Goal: Check status: Check status

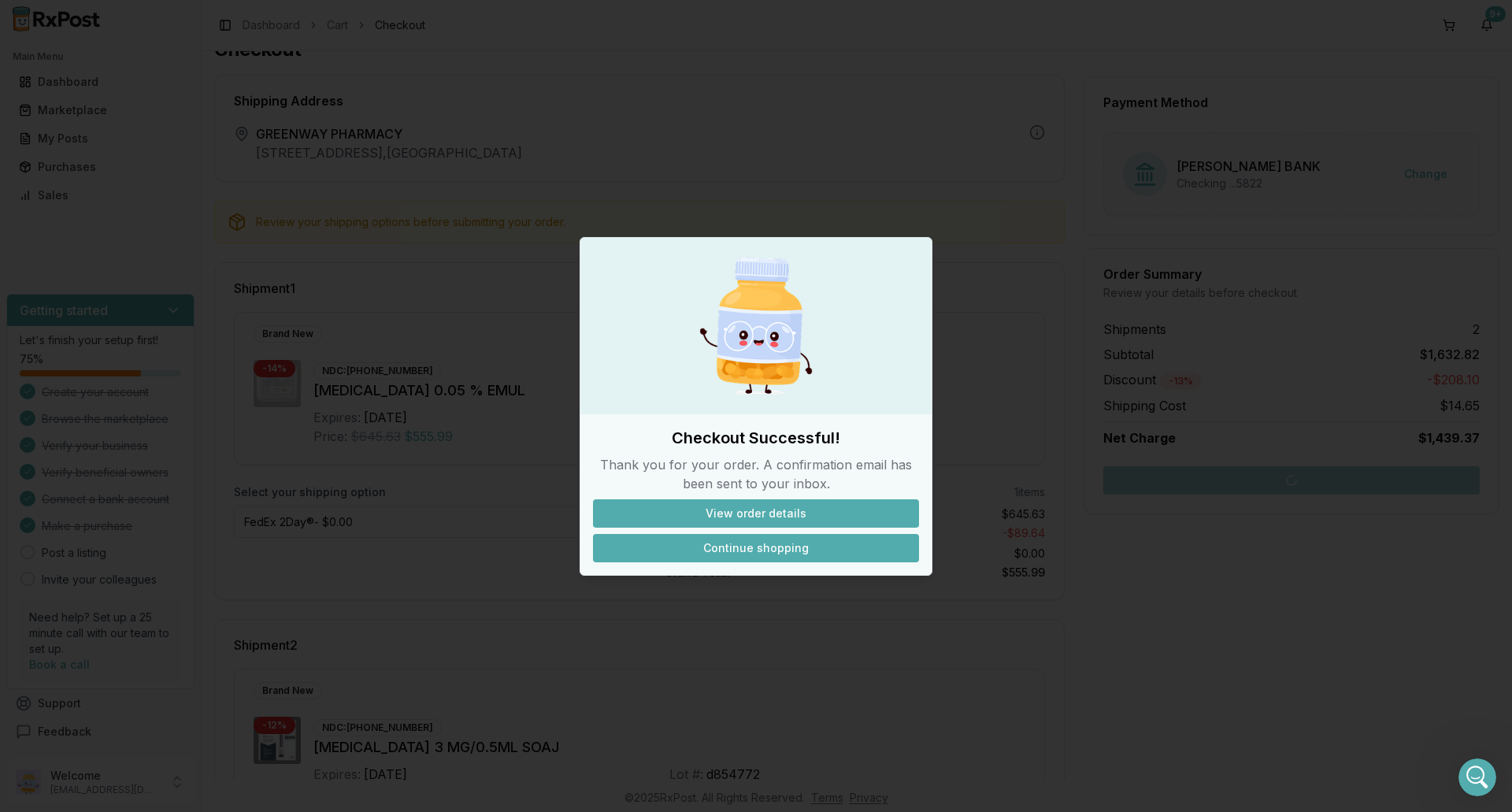
scroll to position [3, 0]
click at [738, 548] on button "Continue shopping" at bounding box center [756, 549] width 326 height 29
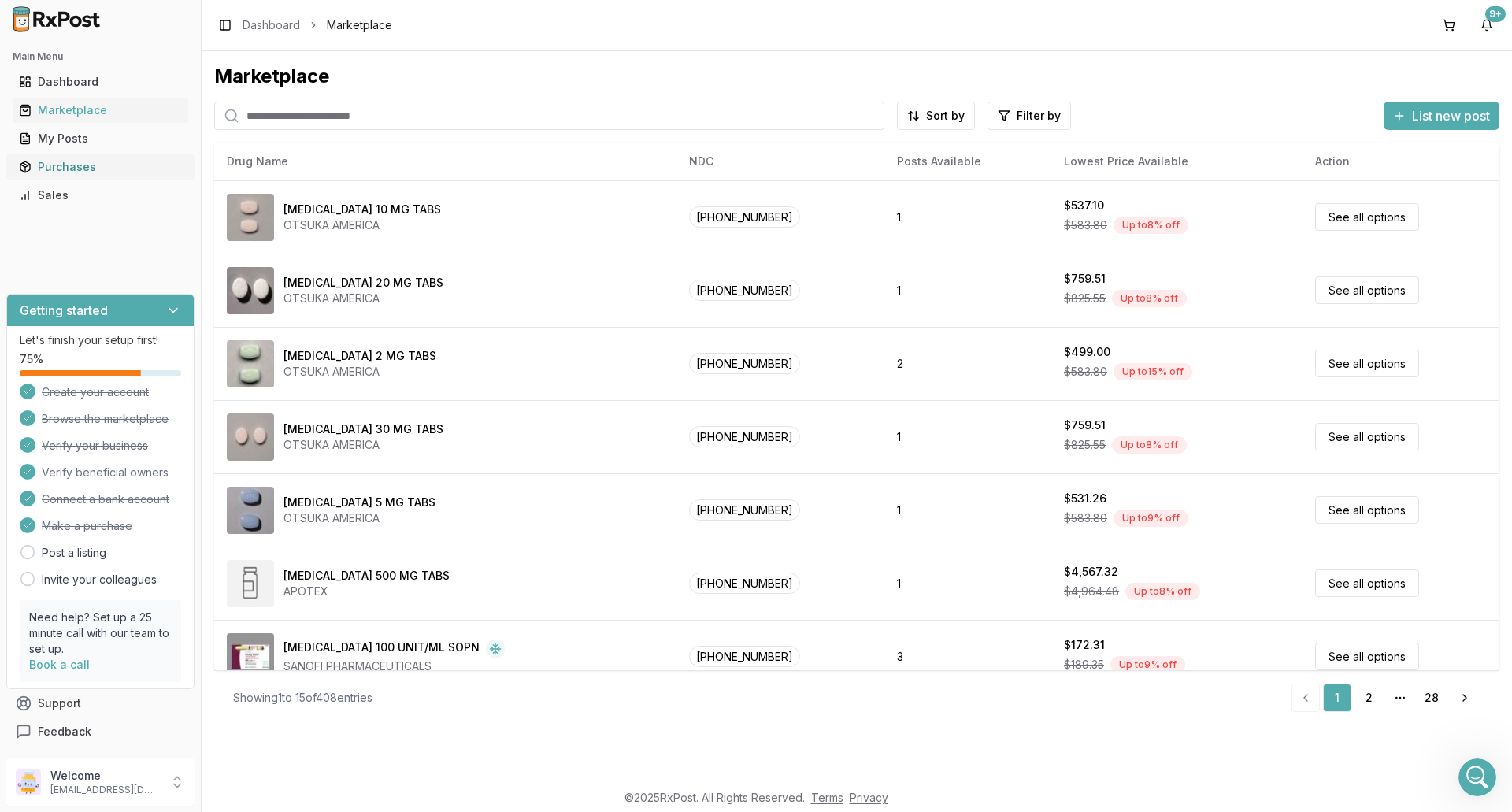
click at [98, 167] on div "Purchases" at bounding box center [100, 167] width 163 height 16
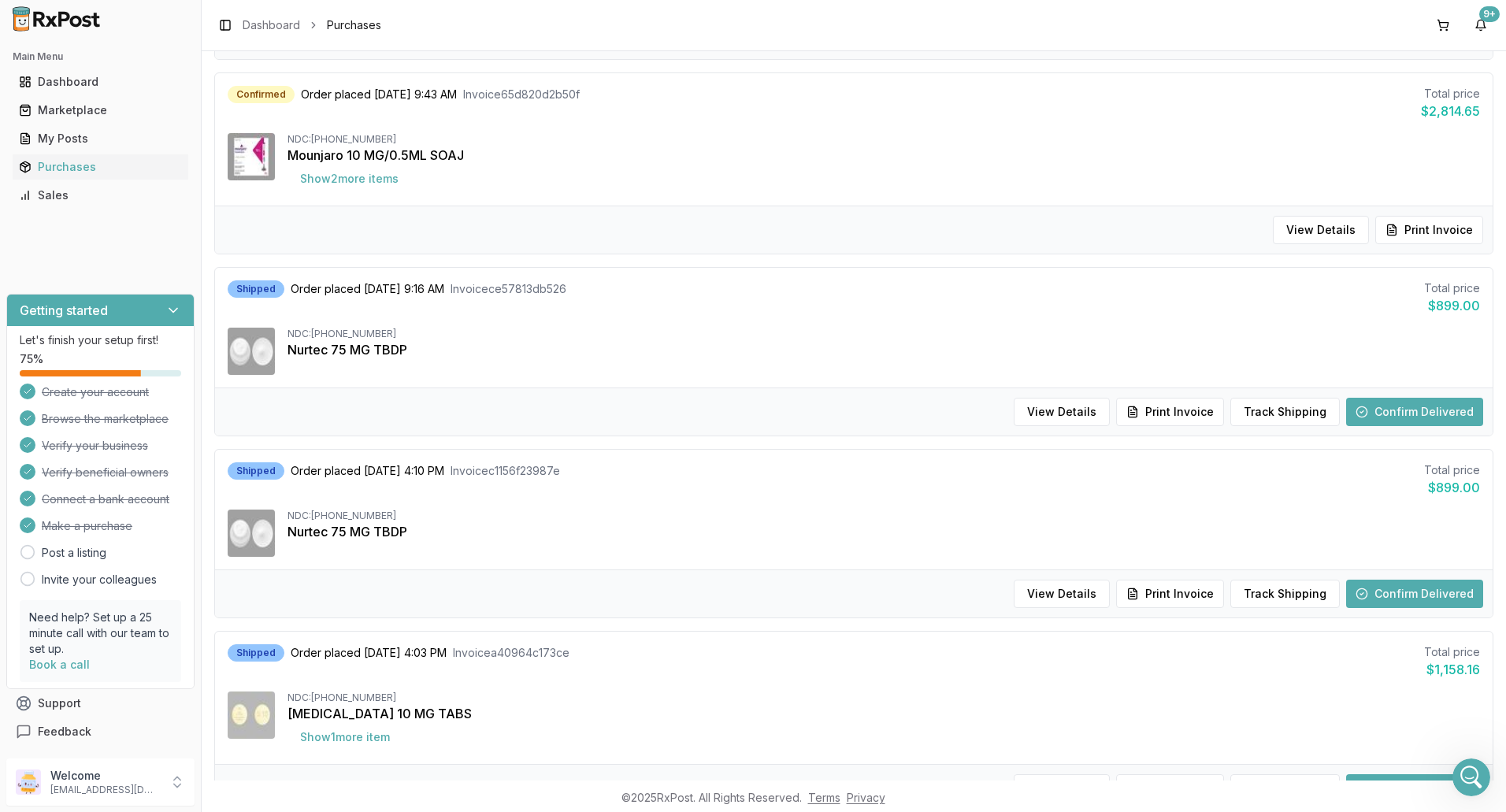
scroll to position [1408, 0]
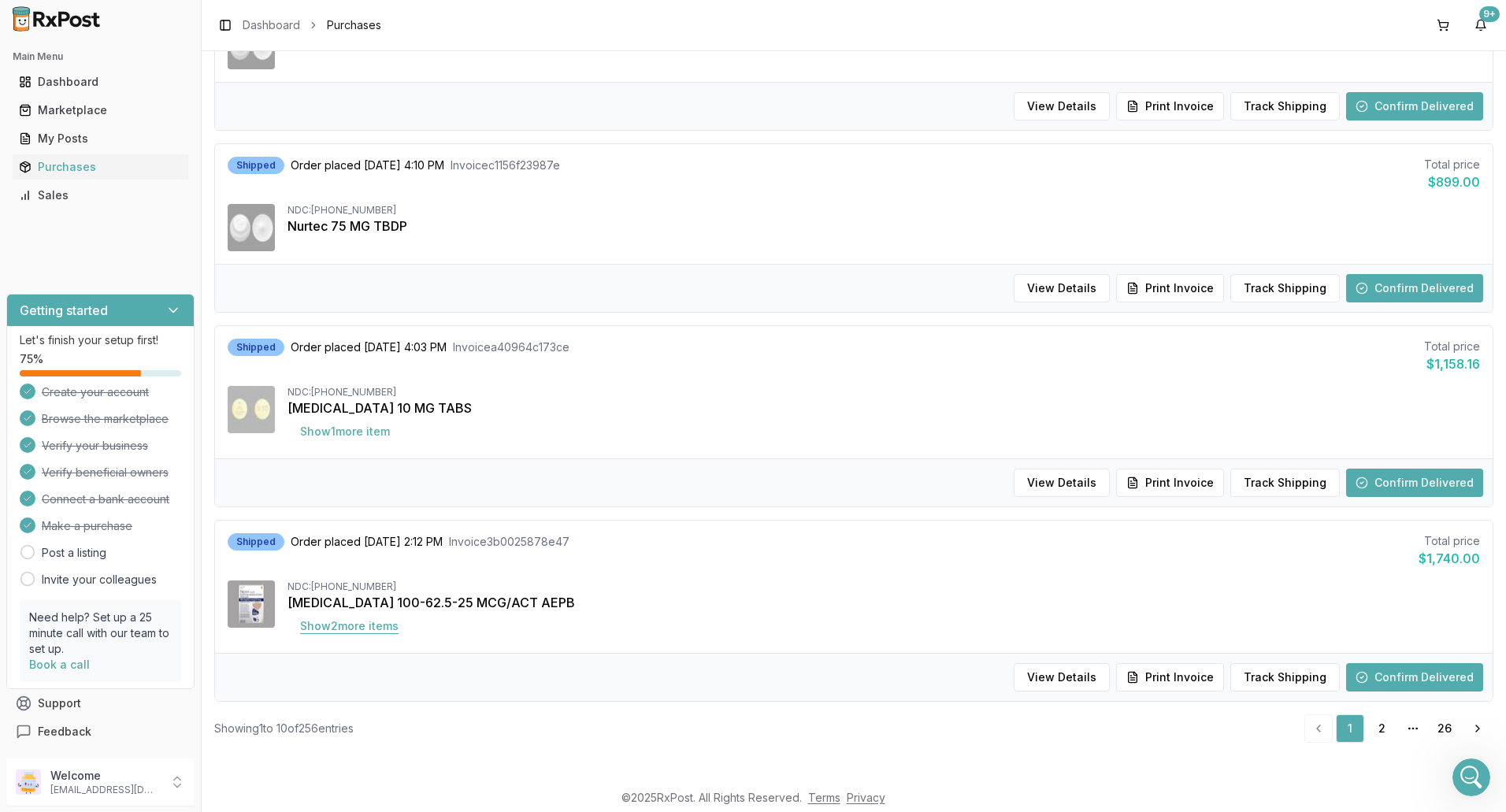
click at [329, 629] on button "Show 2 more item s" at bounding box center [349, 626] width 123 height 29
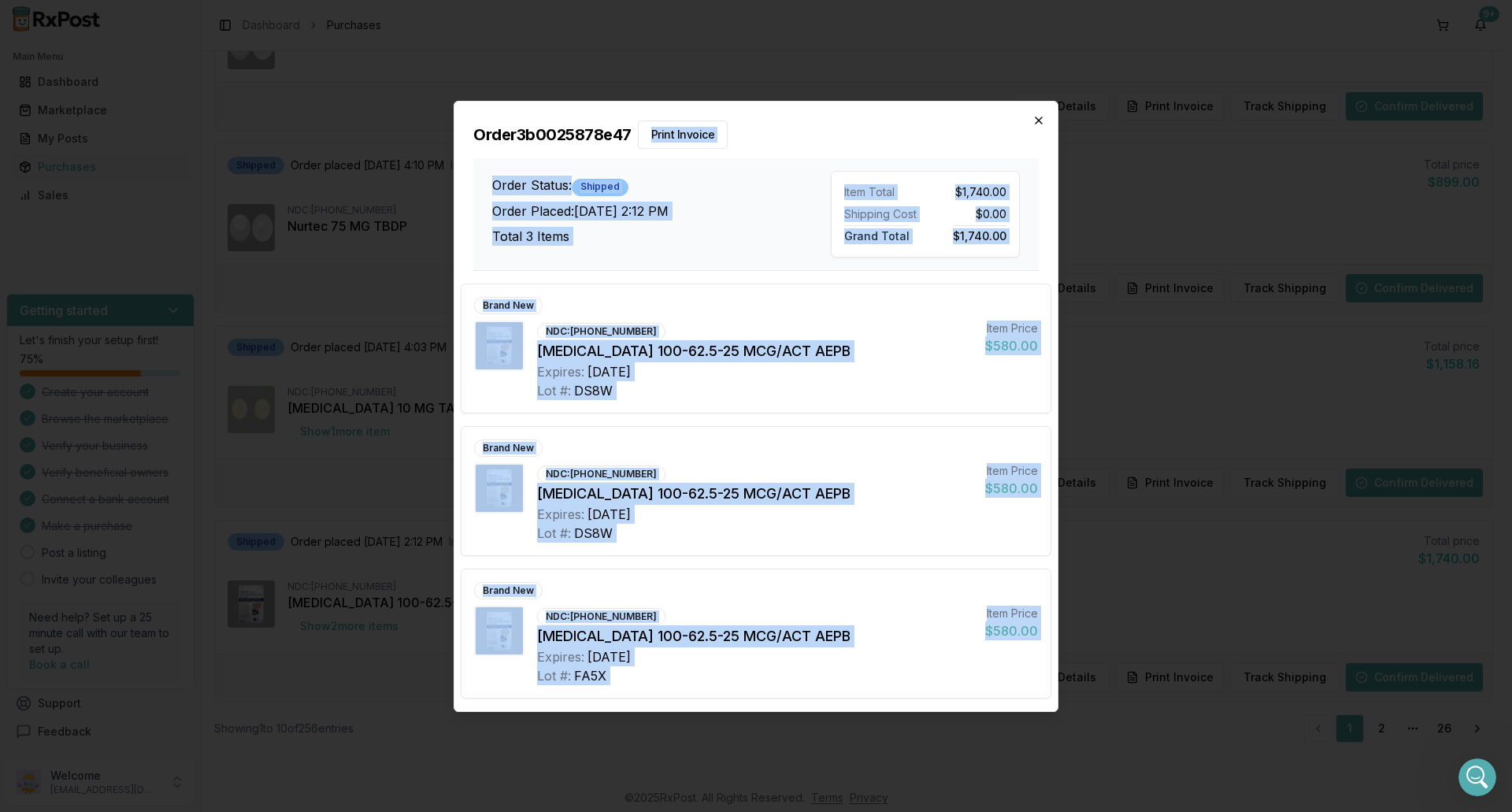
click at [1035, 120] on div "Order 3b0025878e47 Print Invoice Order Status: Shipped Order Placed: [DATE] 2:1…" at bounding box center [756, 406] width 604 height 611
click at [1049, 118] on div "Order 3b0025878e47 Print Invoice Order Status: Shipped Order Placed: [DATE] 2:1…" at bounding box center [756, 186] width 604 height 169
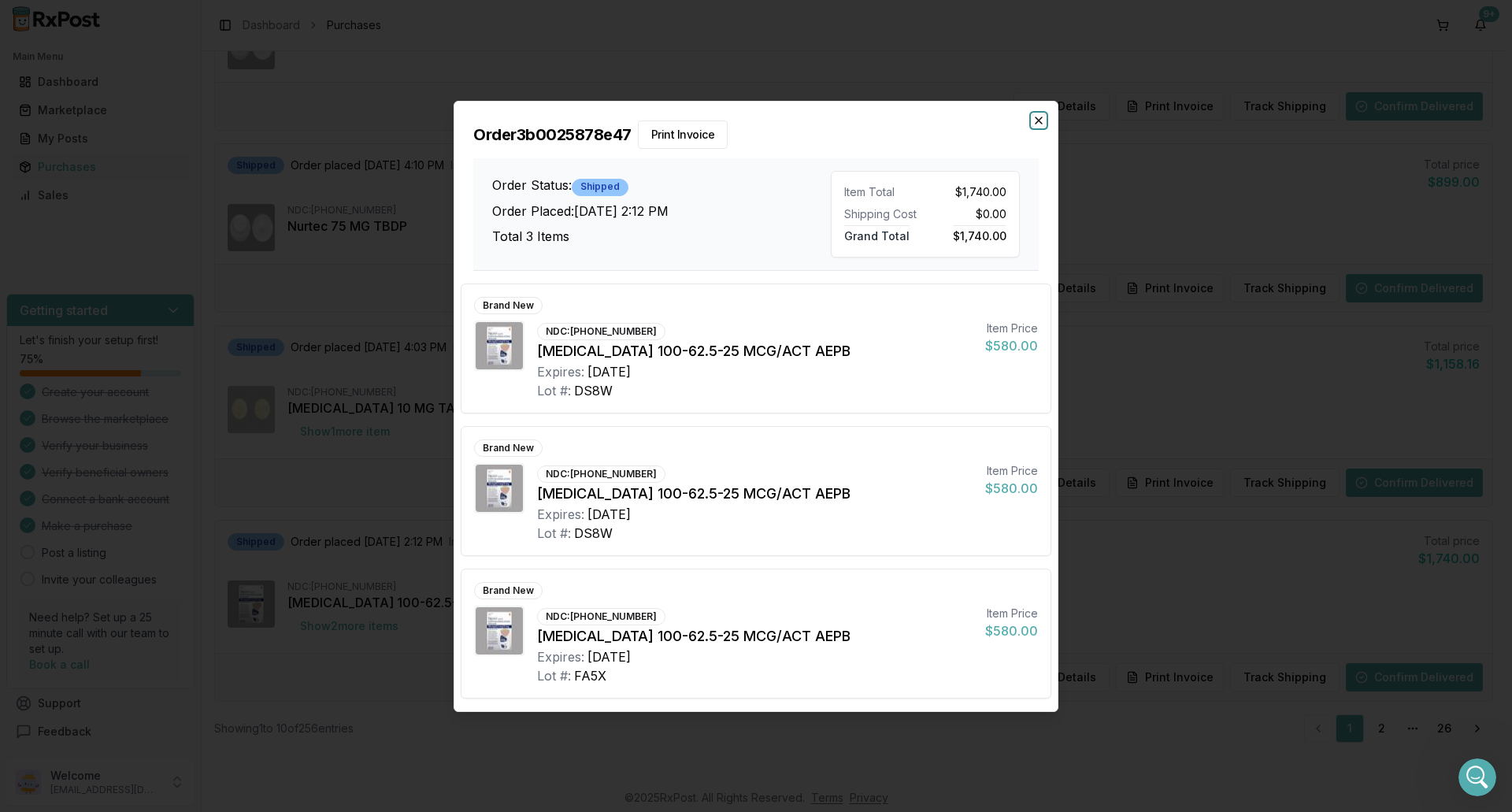
click at [1034, 117] on icon "button" at bounding box center [1039, 120] width 13 height 13
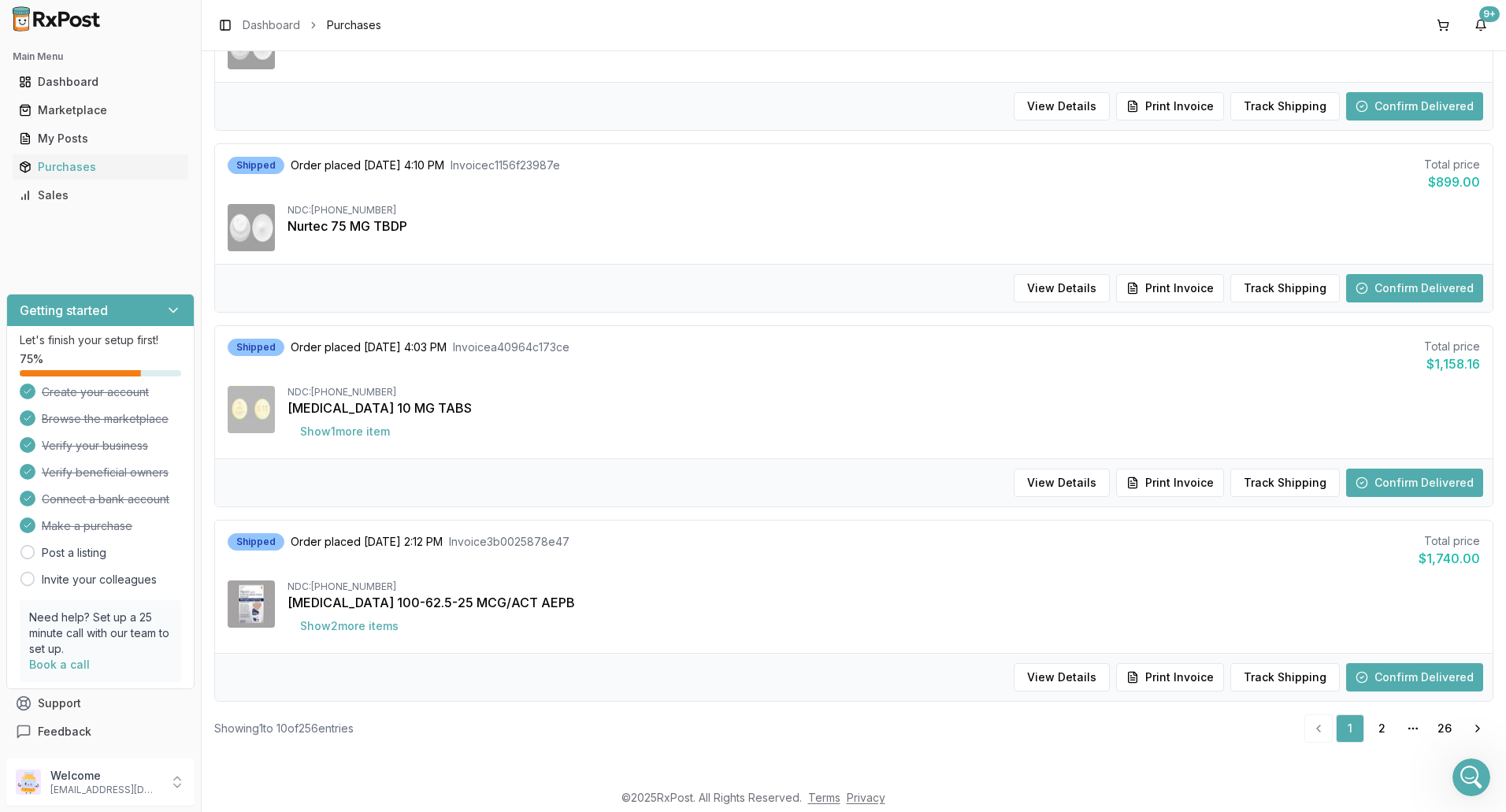
click at [1429, 675] on button "Confirm Delivered" at bounding box center [1414, 677] width 137 height 29
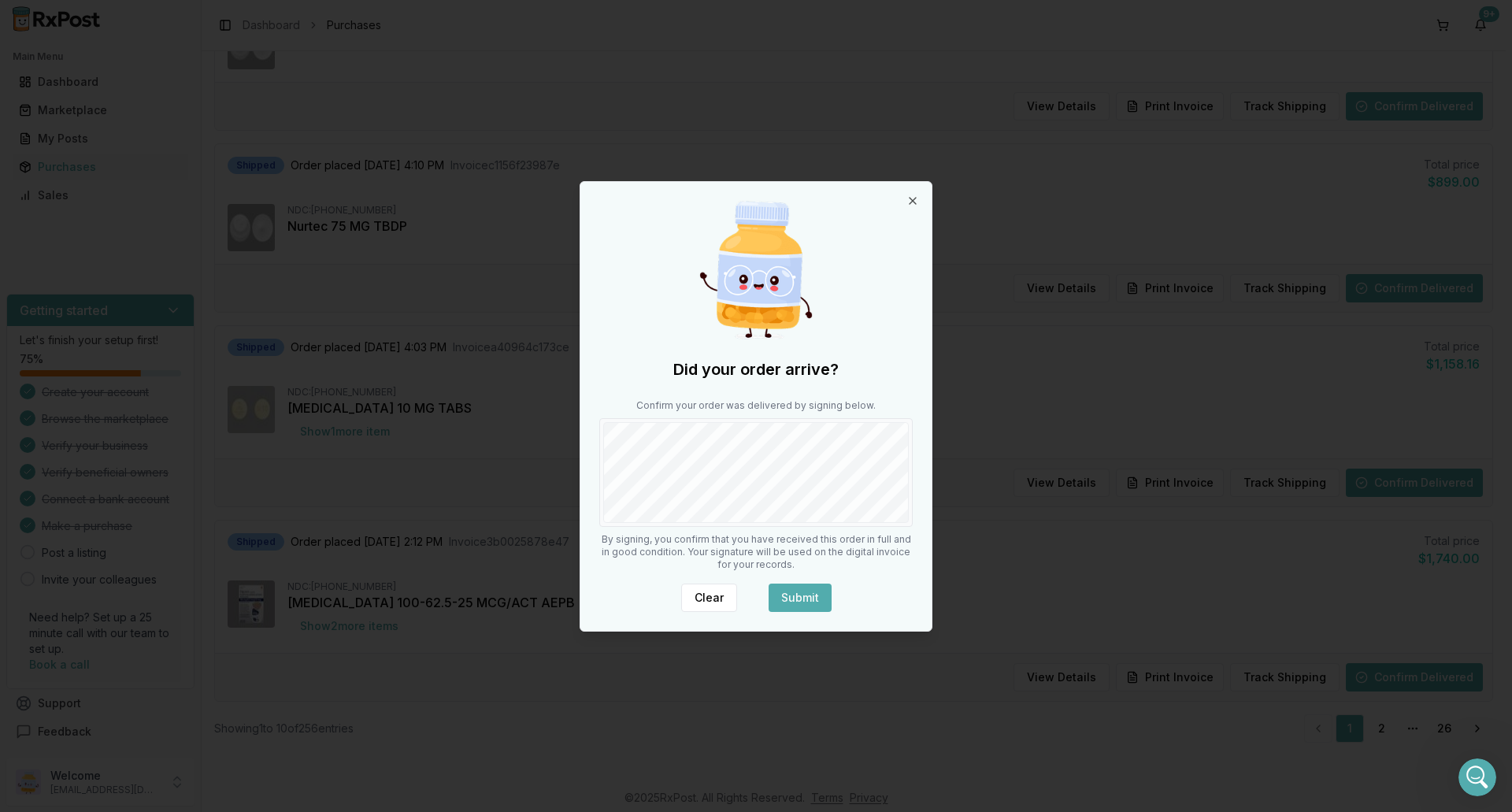
click at [784, 602] on button "Submit" at bounding box center [801, 598] width 63 height 29
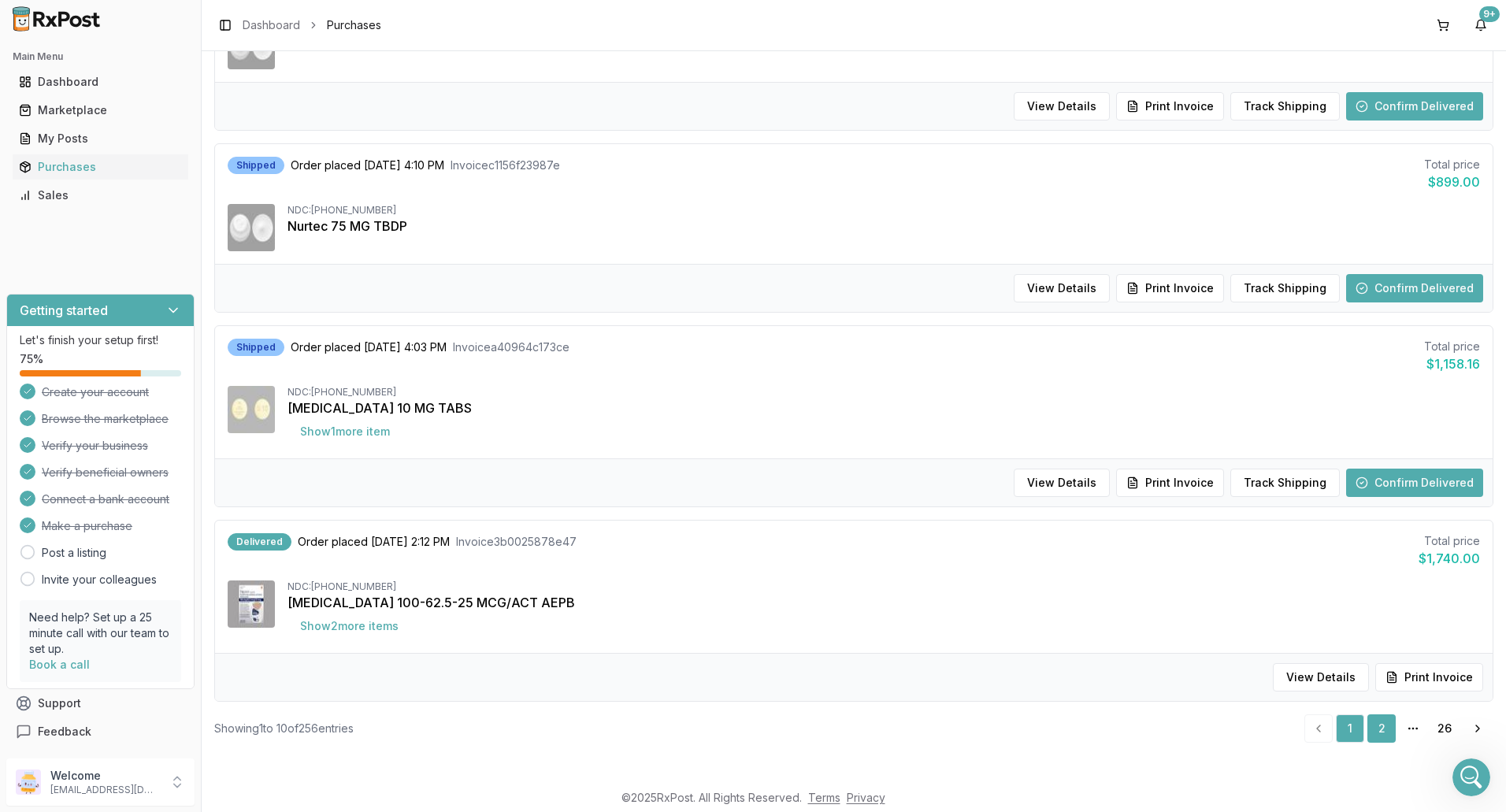
click at [1382, 729] on link "2" at bounding box center [1382, 728] width 29 height 29
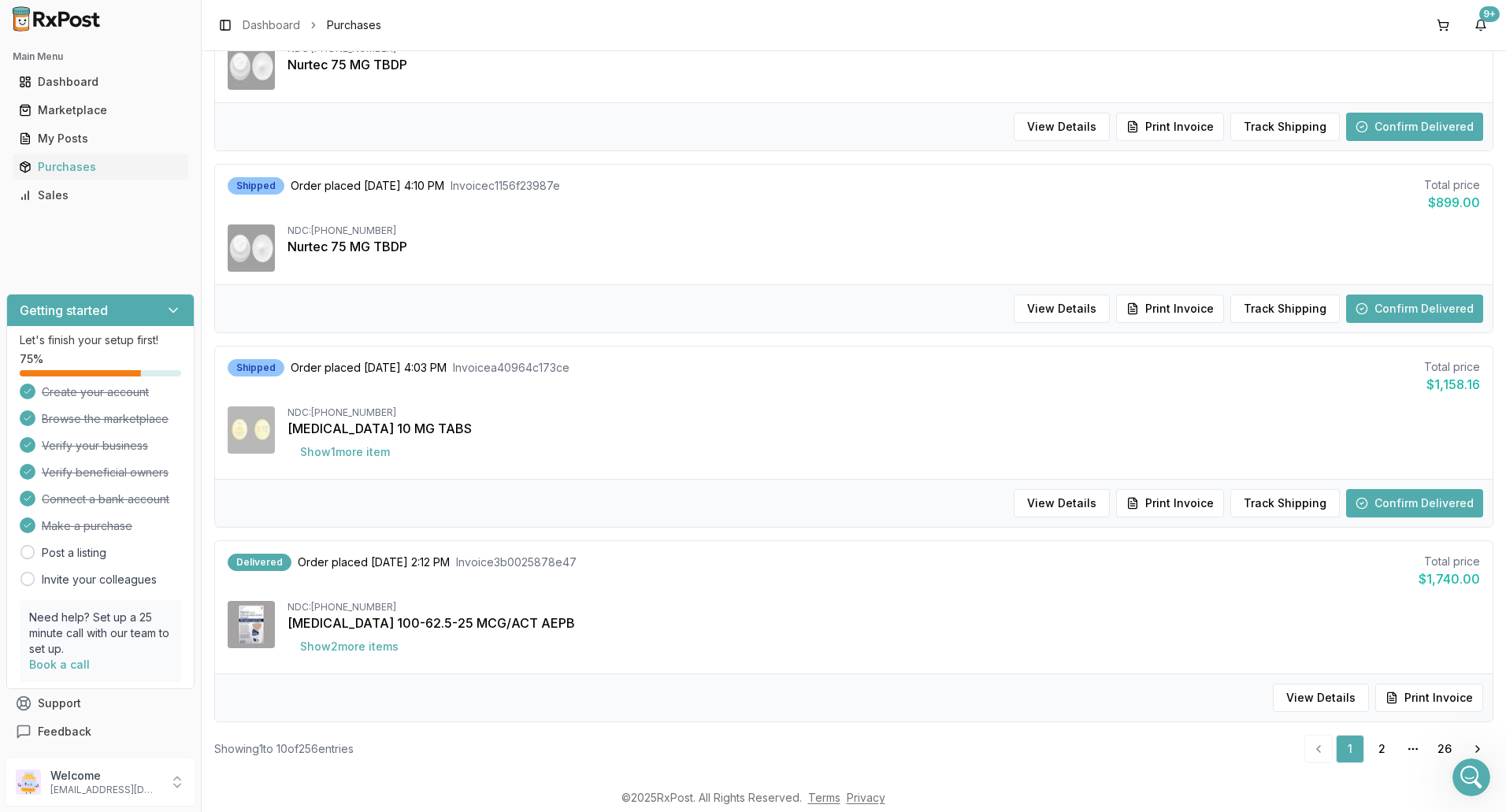
scroll to position [1408, 0]
